Goal: Task Accomplishment & Management: Manage account settings

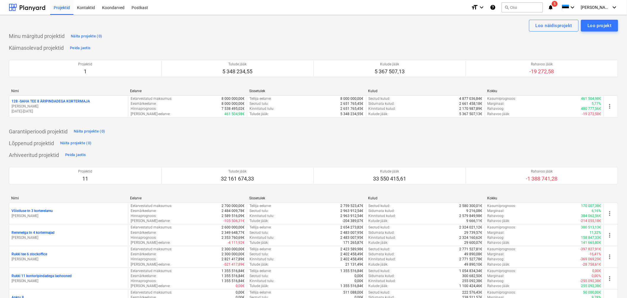
click at [558, 5] on span "5" at bounding box center [555, 4] width 6 height 6
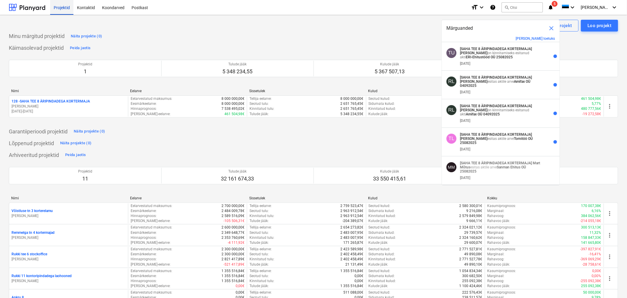
click at [62, 8] on div "Projektid" at bounding box center [61, 7] width 23 height 15
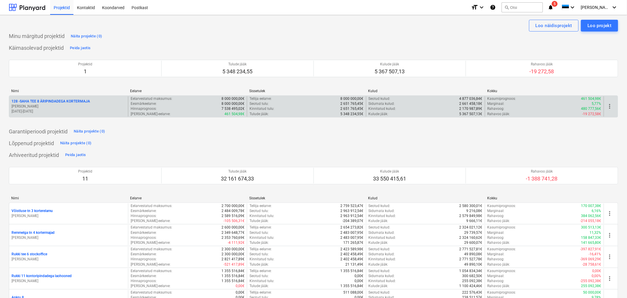
click at [40, 107] on p "[PERSON_NAME]" at bounding box center [68, 106] width 114 height 5
click at [35, 107] on p "[PERSON_NAME]" at bounding box center [68, 106] width 114 height 5
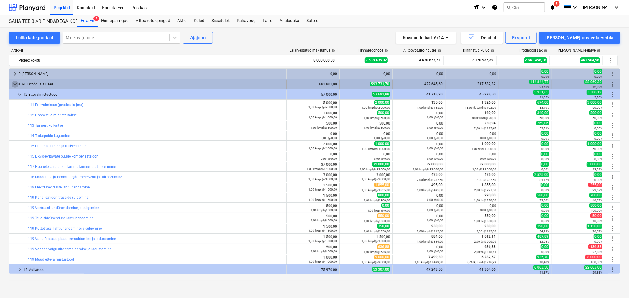
click at [12, 85] on span "keyboard_arrow_down" at bounding box center [14, 84] width 7 height 7
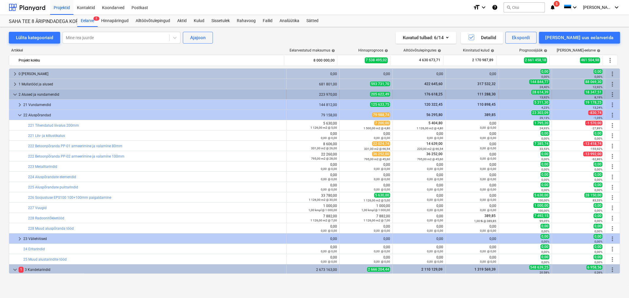
click at [12, 95] on span "keyboard_arrow_down" at bounding box center [14, 94] width 7 height 7
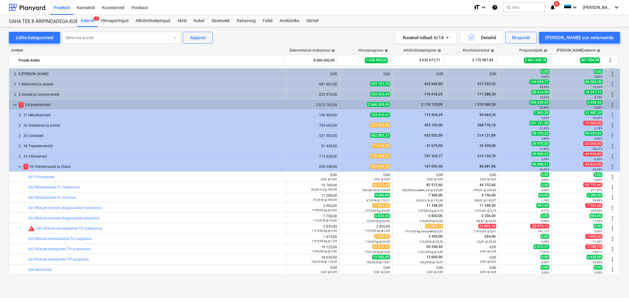
click at [13, 106] on span "keyboard_arrow_down" at bounding box center [14, 104] width 7 height 7
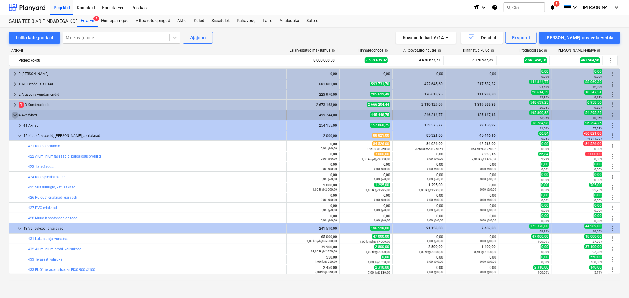
drag, startPoint x: 14, startPoint y: 112, endPoint x: 13, endPoint y: 116, distance: 4.2
click at [13, 116] on span "keyboard_arrow_down" at bounding box center [14, 115] width 7 height 7
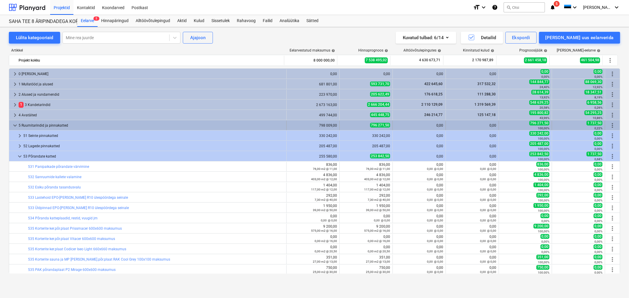
click at [13, 123] on span "keyboard_arrow_down" at bounding box center [14, 125] width 7 height 7
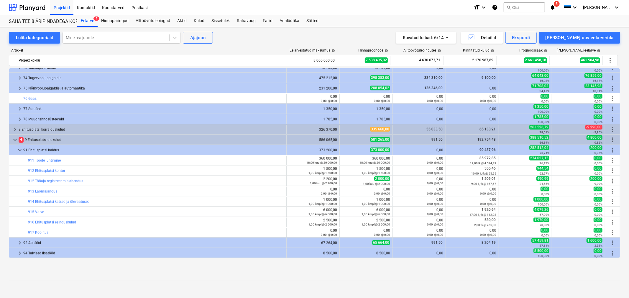
scroll to position [458, 0]
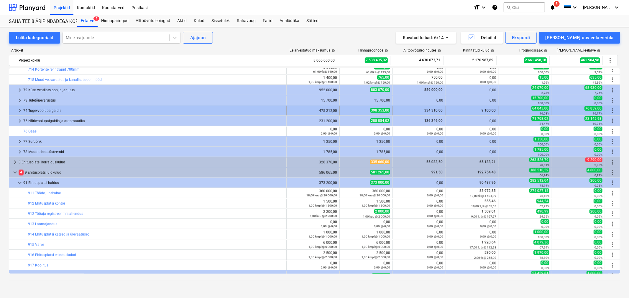
click at [19, 110] on span "keyboard_arrow_right" at bounding box center [19, 110] width 7 height 7
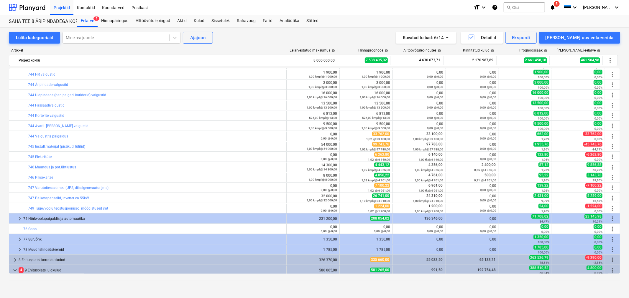
scroll to position [557, 0]
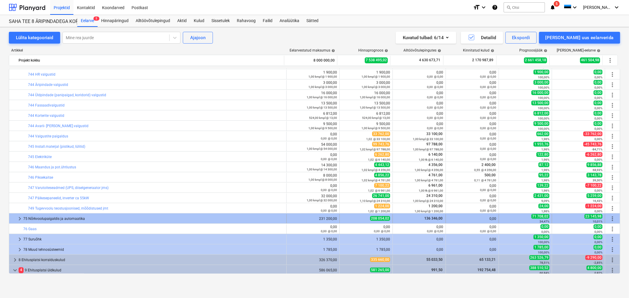
click at [19, 218] on span "keyboard_arrow_right" at bounding box center [19, 219] width 7 height 7
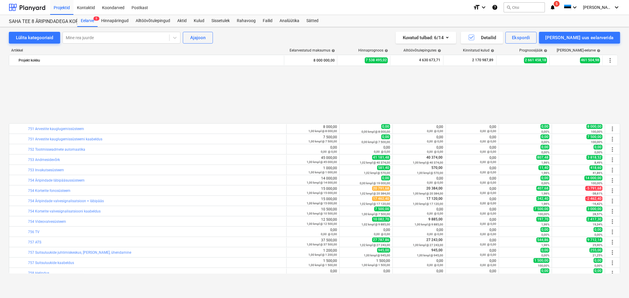
scroll to position [753, 0]
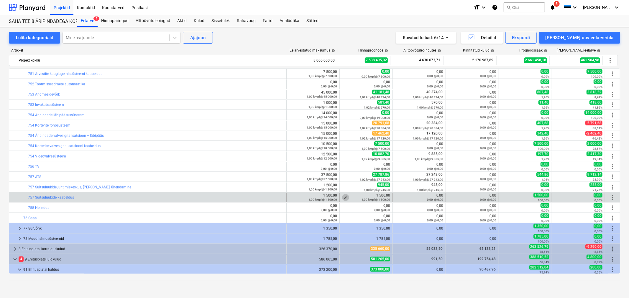
click at [345, 196] on span "edit" at bounding box center [345, 197] width 5 height 5
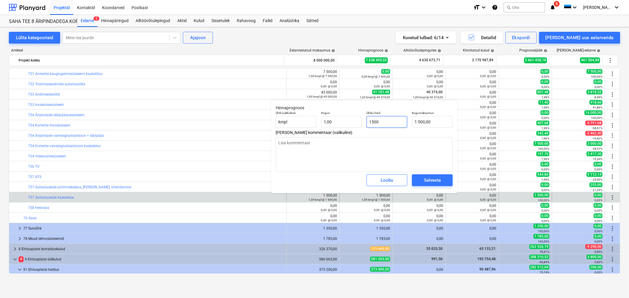
click at [396, 120] on input "1500" at bounding box center [386, 122] width 41 height 12
type input "1"
type textarea "x"
type input "1,00"
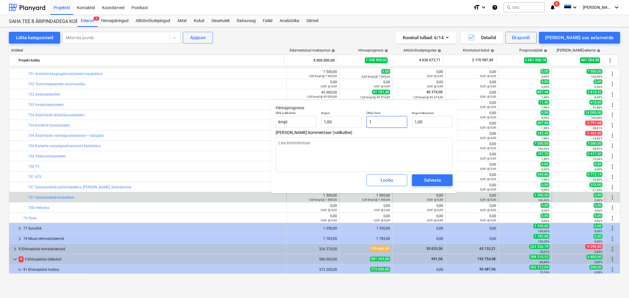
type input "12"
type textarea "x"
type input "12,00"
type input "122"
type textarea "x"
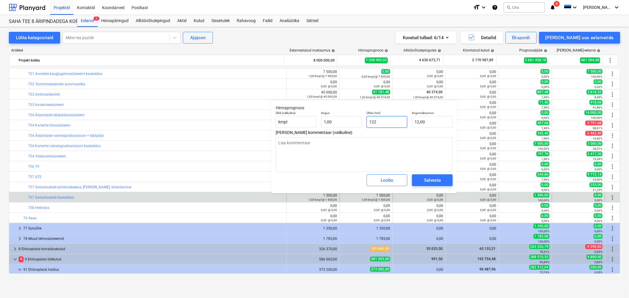
type input "122,00"
type input "1224"
type textarea "x"
type input "1 224,00"
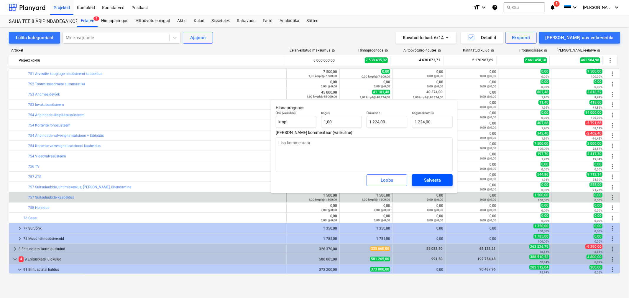
click at [429, 180] on div "Salvesta" at bounding box center [432, 181] width 17 height 8
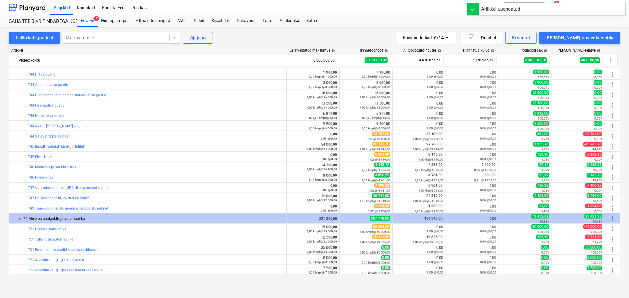
scroll to position [491, 0]
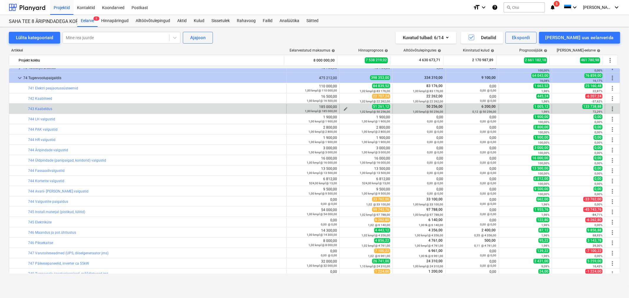
click at [344, 110] on div "1,02 kmpl @ 50 256,00" at bounding box center [366, 112] width 48 height 4
click at [345, 109] on span "edit" at bounding box center [345, 109] width 5 height 5
type textarea "x"
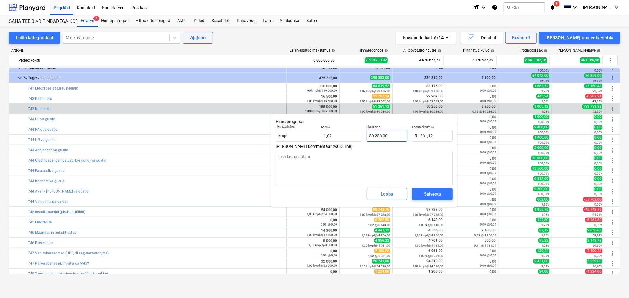
type input "50256"
click at [401, 135] on input "50256" at bounding box center [386, 136] width 41 height 12
type textarea "x"
type input "5"
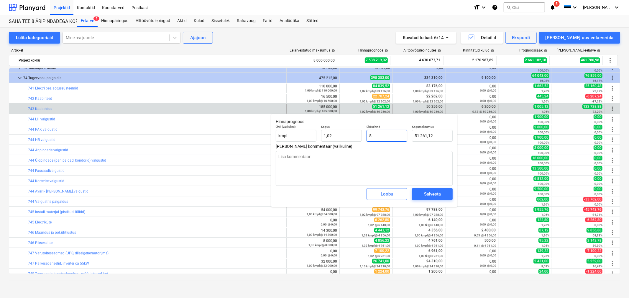
type input "5,10"
type textarea "x"
type input "55"
type input "56,10"
type textarea "x"
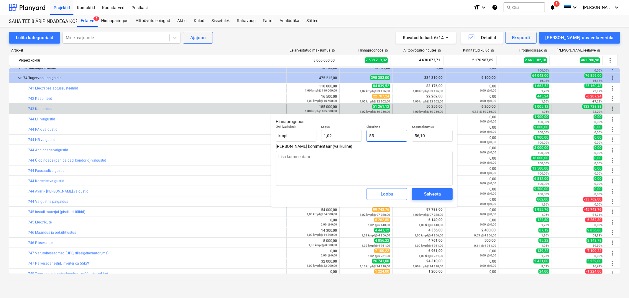
type input "550"
type input "561,00"
type textarea "x"
type input "5500"
type input "5 610,00"
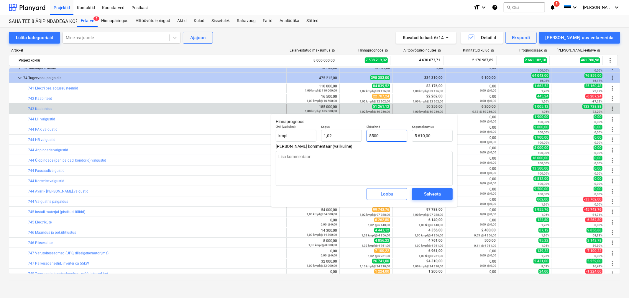
type textarea "x"
type input "55000"
type input "56 100,00"
type input "55000"
type textarea "x"
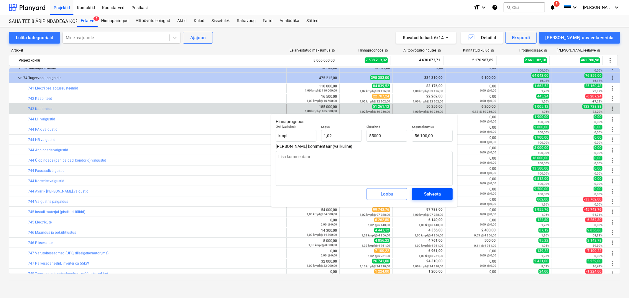
type input "55 000,00"
click at [427, 192] on div "Salvesta" at bounding box center [432, 194] width 17 height 8
type textarea "x"
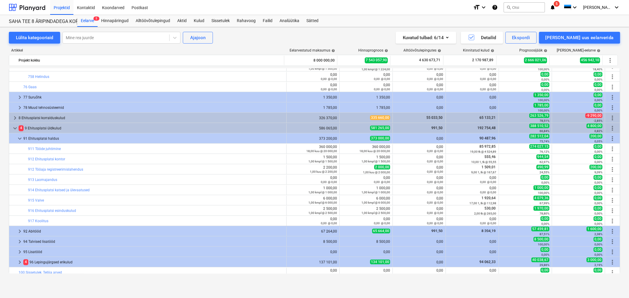
scroll to position [888, 0]
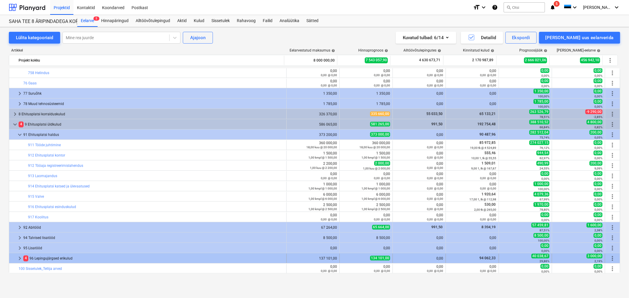
click at [19, 258] on span "keyboard_arrow_right" at bounding box center [19, 258] width 7 height 7
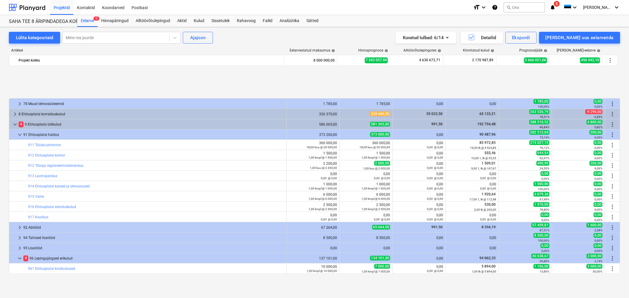
scroll to position [930, 0]
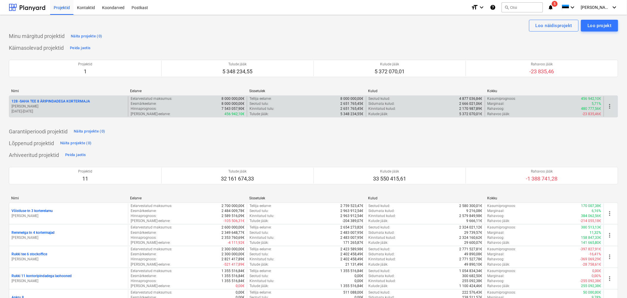
click at [49, 103] on p "128 - SAHA TEE 8 ÄRIPINDADEGA KORTERMAJA" at bounding box center [50, 101] width 78 height 5
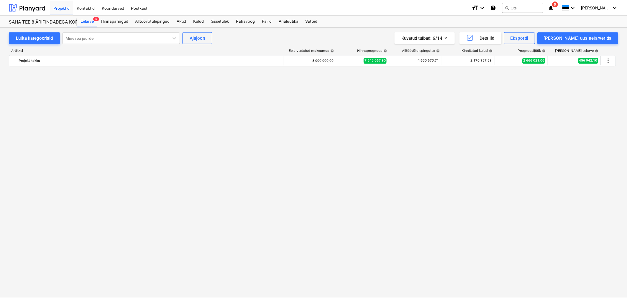
scroll to position [930, 0]
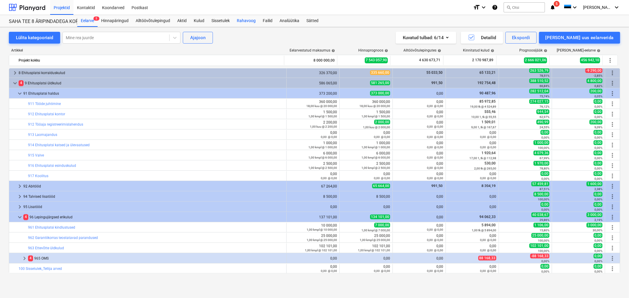
click at [242, 21] on div "Rahavoog" at bounding box center [246, 21] width 26 height 12
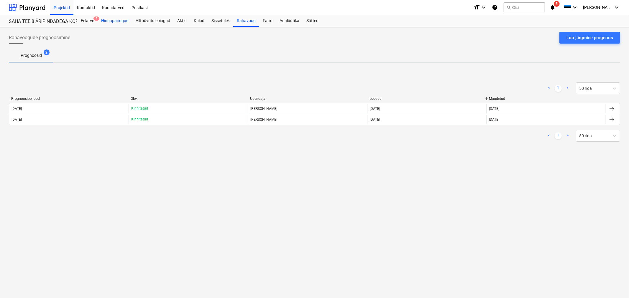
click at [109, 18] on div "Hinnapäringud" at bounding box center [115, 21] width 34 height 12
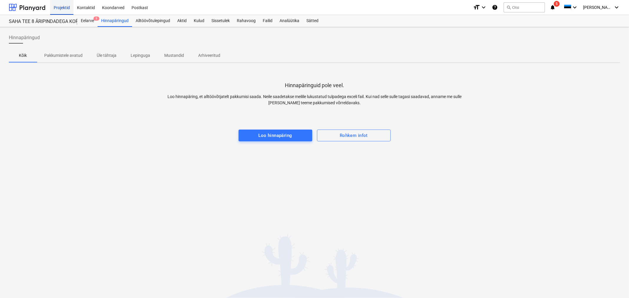
click at [65, 6] on div "Projektid" at bounding box center [61, 7] width 23 height 15
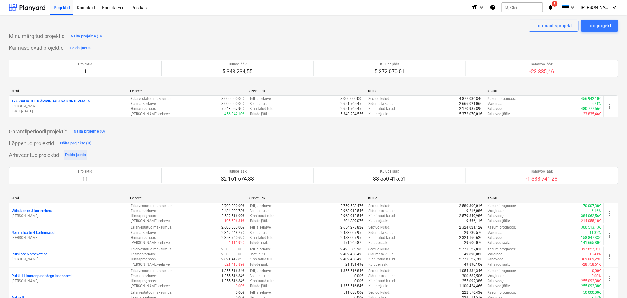
click at [71, 156] on div "Peida jaotis" at bounding box center [75, 155] width 21 height 7
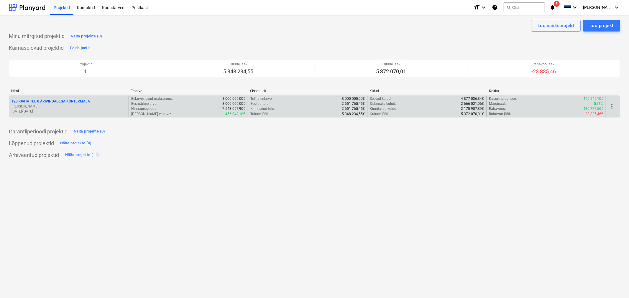
click at [40, 101] on p "128 - SAHA TEE 8 ÄRIPINDADEGA KORTERMAJA" at bounding box center [50, 101] width 78 height 5
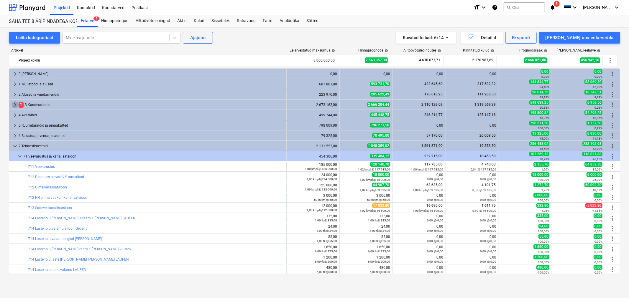
click at [13, 104] on span "keyboard_arrow_right" at bounding box center [14, 104] width 7 height 7
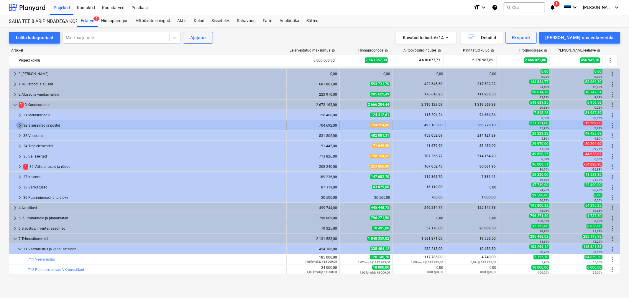
click at [19, 123] on span "keyboard_arrow_right" at bounding box center [19, 125] width 7 height 7
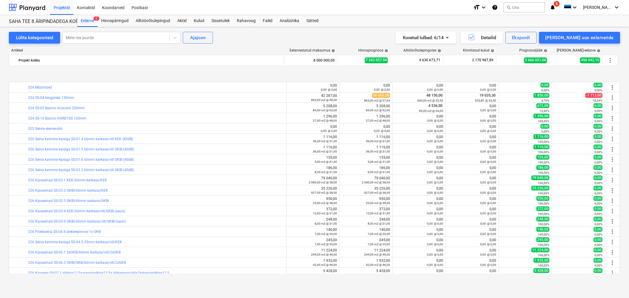
scroll to position [164, 0]
